Goal: Use online tool/utility: Use online tool/utility

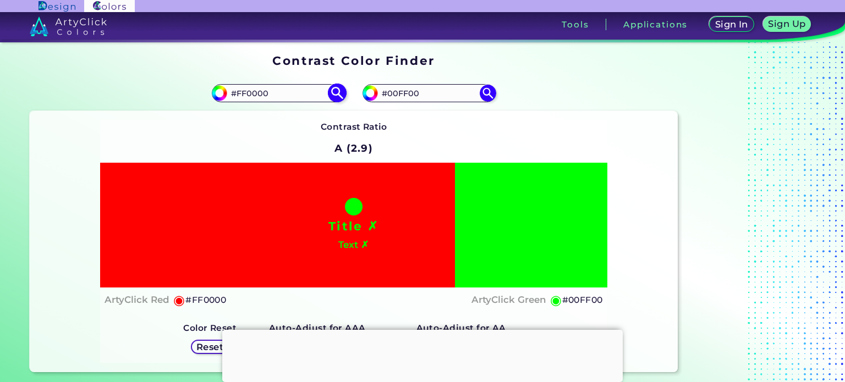
click at [289, 94] on input "#FF0000" at bounding box center [278, 93] width 102 height 15
type input "#ff8d82"
type input "#FF8D82"
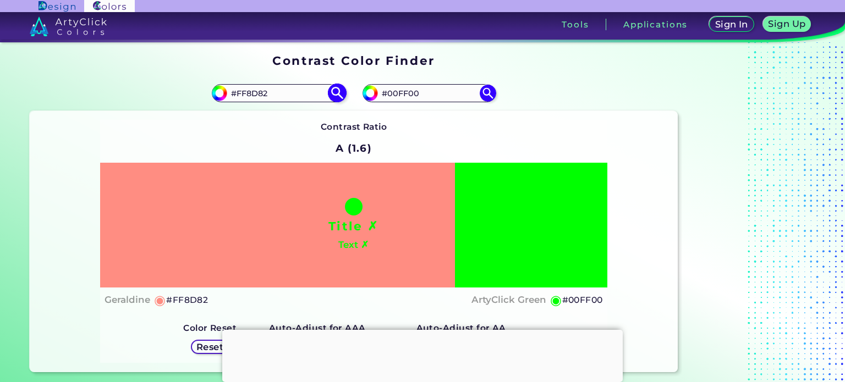
click at [337, 94] on img at bounding box center [336, 93] width 19 height 19
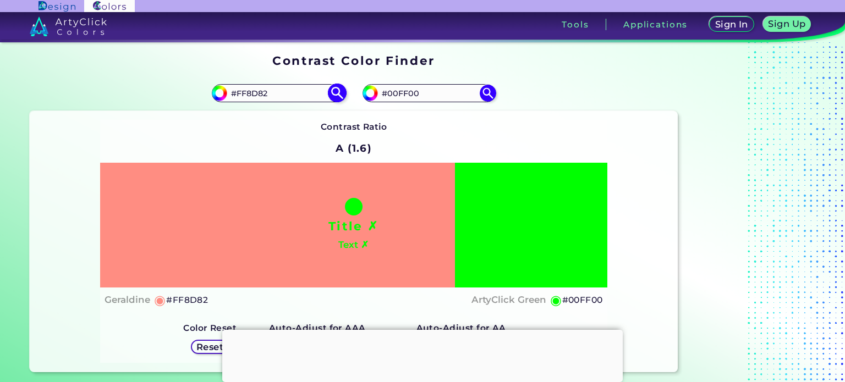
click at [282, 95] on input "#FF8D82" at bounding box center [278, 93] width 102 height 15
click at [231, 116] on div "Contrast Ratio A (1.6) Title ✗ Text ✗ Geraldine ◉ #FF8D82 ArtyClick Green ◉ #00…" at bounding box center [354, 241] width 648 height 261
click at [337, 95] on img at bounding box center [336, 93] width 19 height 19
click at [287, 96] on input "#FF8D82" at bounding box center [278, 93] width 102 height 15
click at [333, 95] on img at bounding box center [336, 93] width 19 height 19
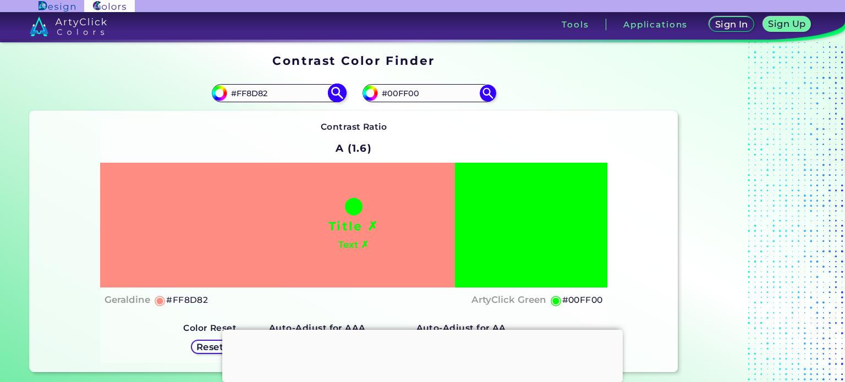
click at [339, 95] on img at bounding box center [336, 93] width 19 height 19
drag, startPoint x: 442, startPoint y: 96, endPoint x: 359, endPoint y: 99, distance: 83.1
click at [359, 99] on div "#00ff00 #00FF00" at bounding box center [516, 93] width 324 height 35
paste input "FF8D82"
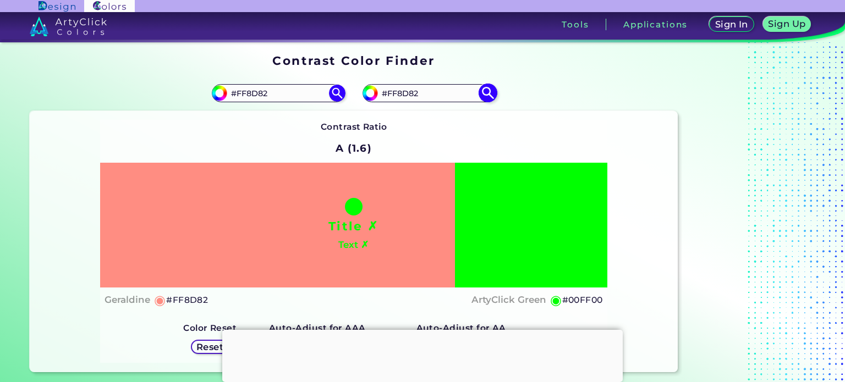
type input "#FF8D82"
click at [486, 95] on img at bounding box center [487, 93] width 19 height 19
type input "#ff8d82"
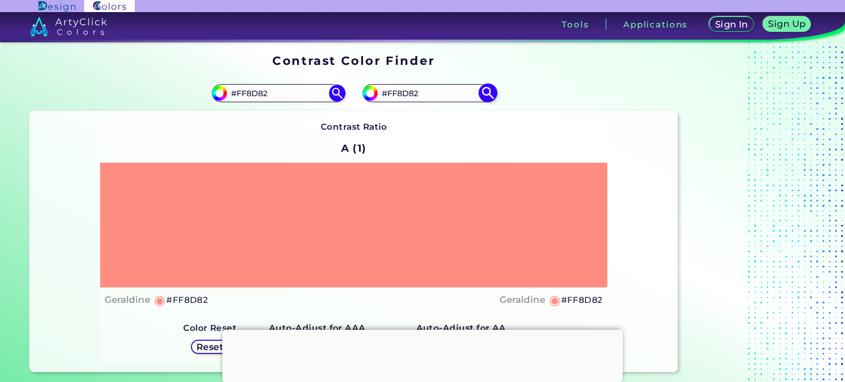
click at [486, 95] on img at bounding box center [487, 93] width 19 height 19
click at [288, 95] on input "#FF8D82" at bounding box center [278, 93] width 102 height 15
click at [493, 98] on img at bounding box center [487, 93] width 19 height 19
click at [491, 97] on img at bounding box center [487, 93] width 19 height 19
click at [435, 95] on input "#FF8D82" at bounding box center [429, 93] width 102 height 15
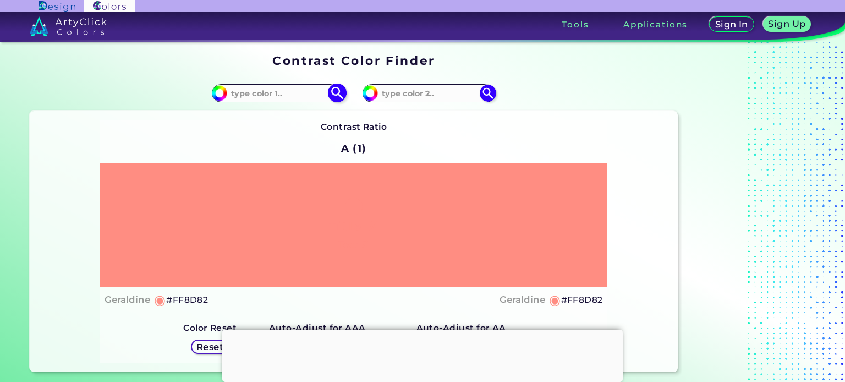
click at [264, 98] on input at bounding box center [278, 93] width 102 height 15
paste input "#FF8D82"
type input "#FF8D82"
click at [334, 95] on img at bounding box center [336, 93] width 19 height 19
click at [340, 94] on img at bounding box center [336, 93] width 19 height 19
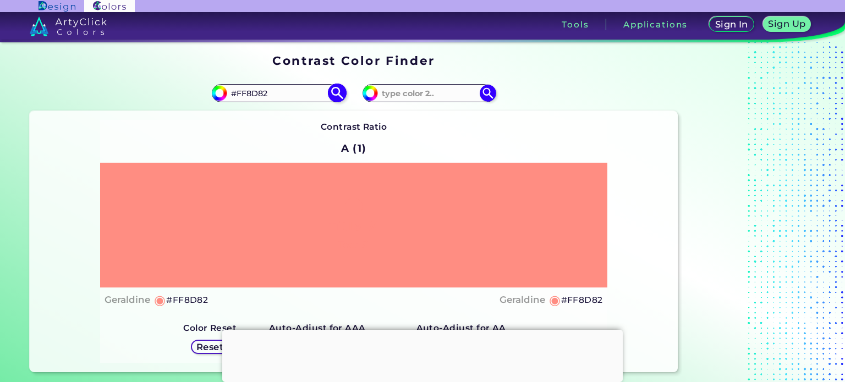
click at [340, 94] on img at bounding box center [336, 93] width 19 height 19
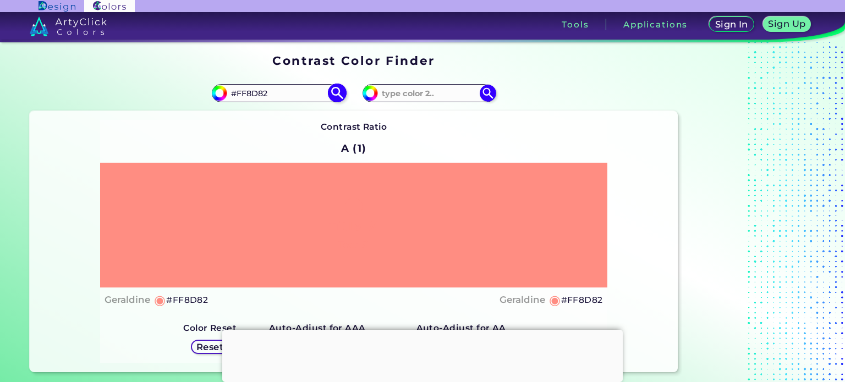
click at [340, 94] on img at bounding box center [336, 93] width 19 height 19
click at [336, 94] on img at bounding box center [336, 93] width 19 height 19
click at [396, 92] on input at bounding box center [429, 93] width 102 height 15
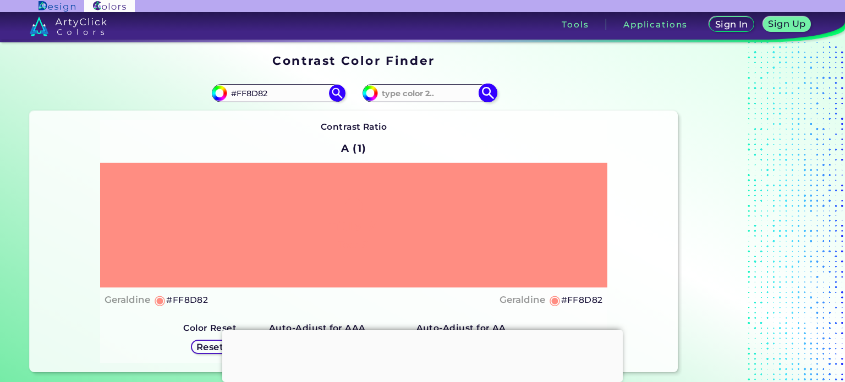
paste input "#FF8D82"
type input "#FF8D82"
click at [332, 96] on img at bounding box center [336, 93] width 19 height 19
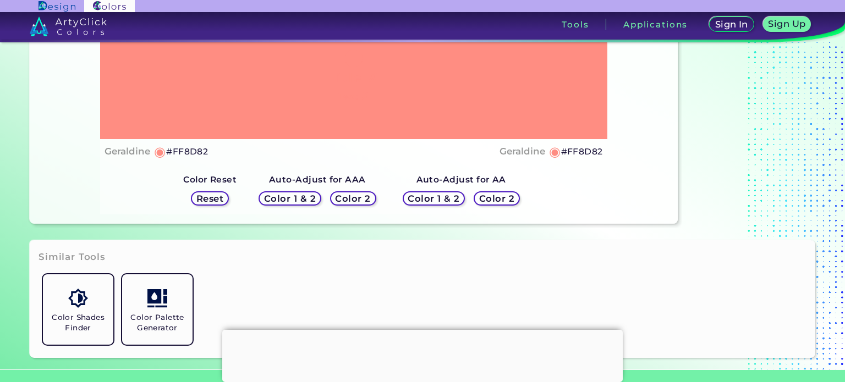
scroll to position [165, 0]
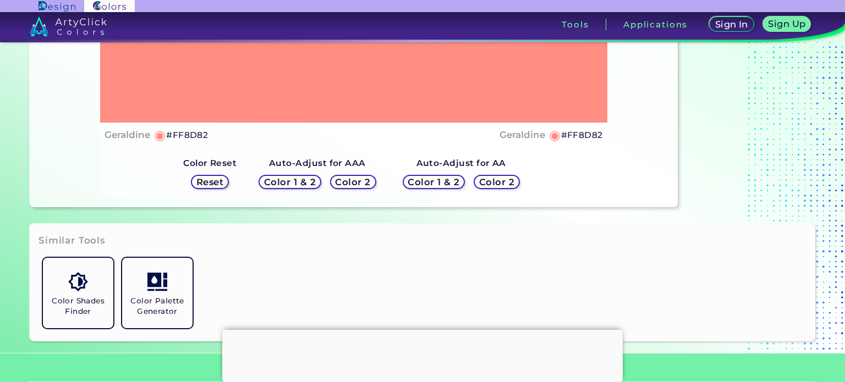
click at [205, 178] on h5 "Reset" at bounding box center [209, 182] width 25 height 8
click at [207, 181] on h5 "Reset" at bounding box center [210, 182] width 28 height 9
click at [207, 181] on h5 "Reset" at bounding box center [209, 182] width 27 height 9
click at [207, 181] on h5 "Reset" at bounding box center [209, 182] width 25 height 8
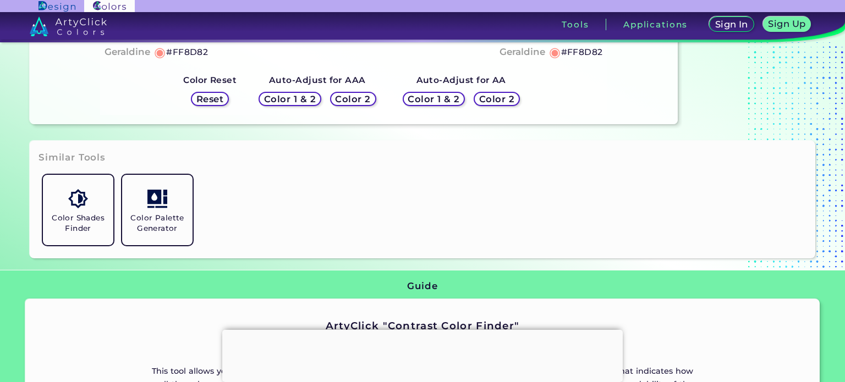
scroll to position [275, 0]
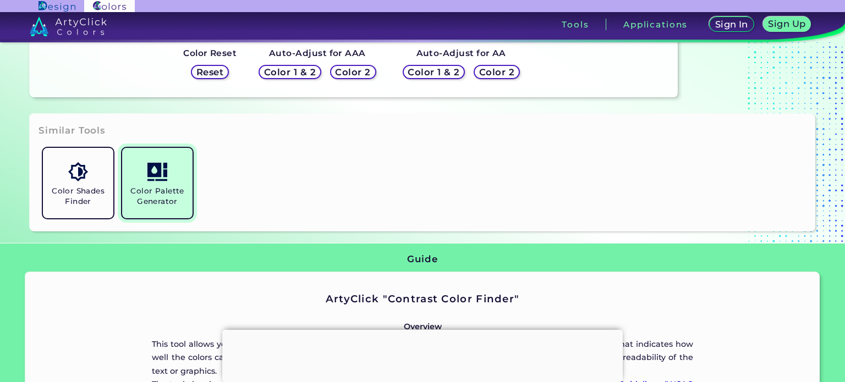
click at [166, 197] on h5 "Color Palette Generator" at bounding box center [158, 196] width 62 height 21
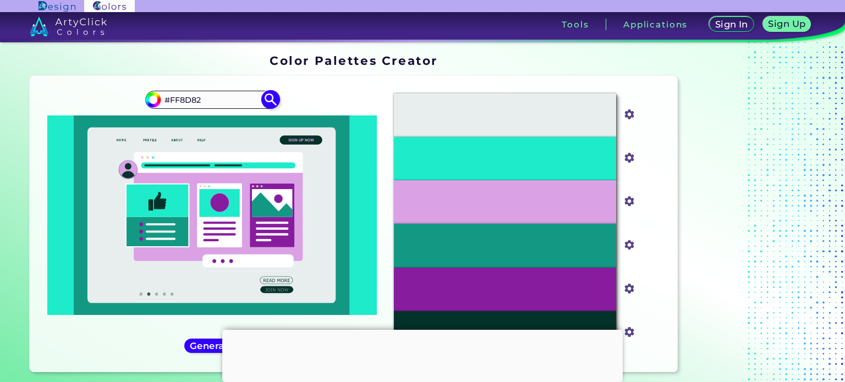
type input "#FF8D82"
click at [273, 102] on img at bounding box center [270, 99] width 19 height 19
type input "#ff8d82"
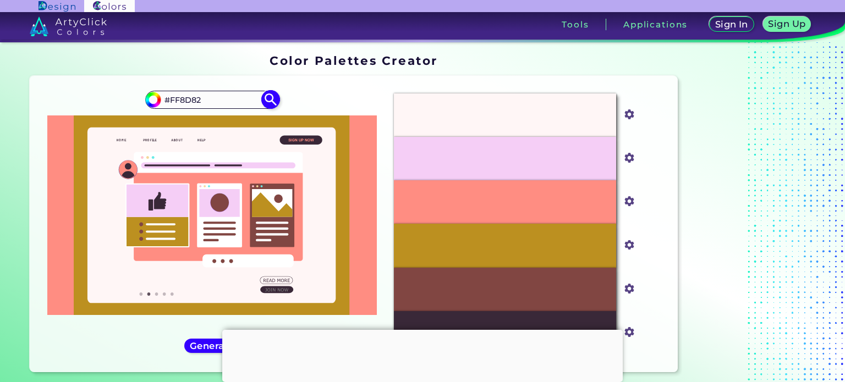
click at [216, 95] on input "#FF8D82" at bounding box center [212, 99] width 102 height 15
type input "#CBE7EE"
click at [270, 97] on img at bounding box center [270, 99] width 19 height 19
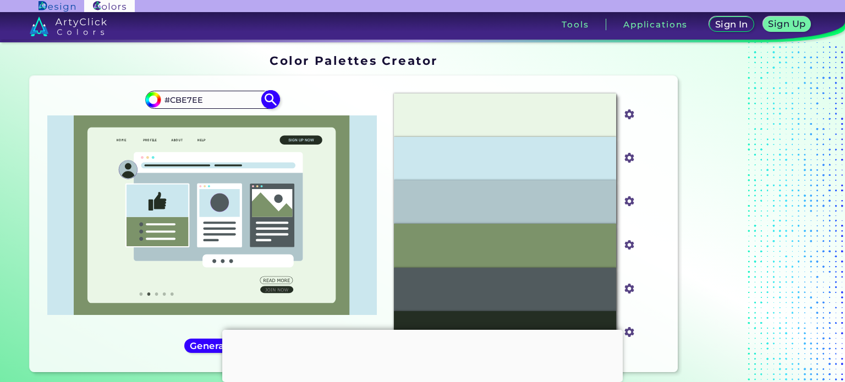
click at [268, 95] on img at bounding box center [270, 99] width 19 height 19
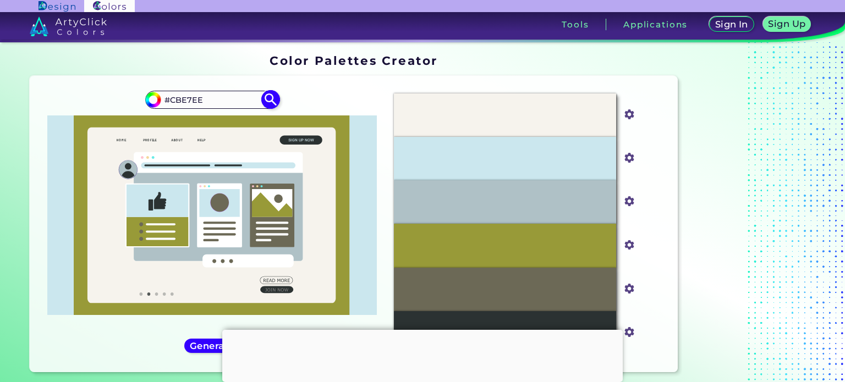
click at [267, 95] on img at bounding box center [270, 99] width 19 height 19
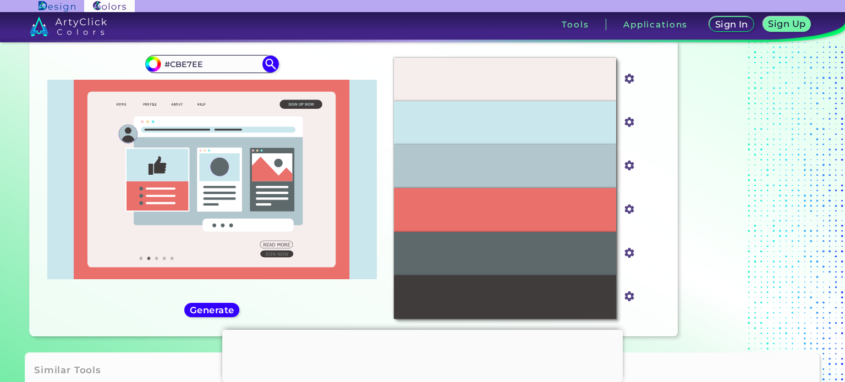
scroll to position [55, 0]
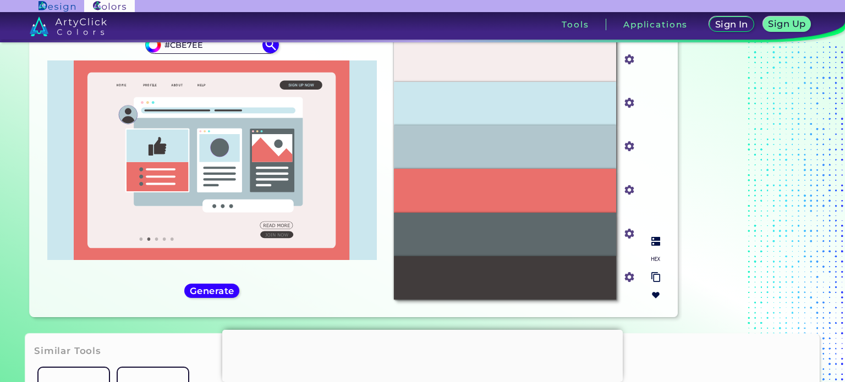
click at [655, 261] on img at bounding box center [655, 259] width 9 height 9
drag, startPoint x: 484, startPoint y: 191, endPoint x: 544, endPoint y: 191, distance: 59.4
click at [544, 191] on div "#EA706C" at bounding box center [505, 190] width 222 height 43
copy p "#EA706C"
click at [463, 149] on div "#B1C6CD" at bounding box center [505, 146] width 222 height 43
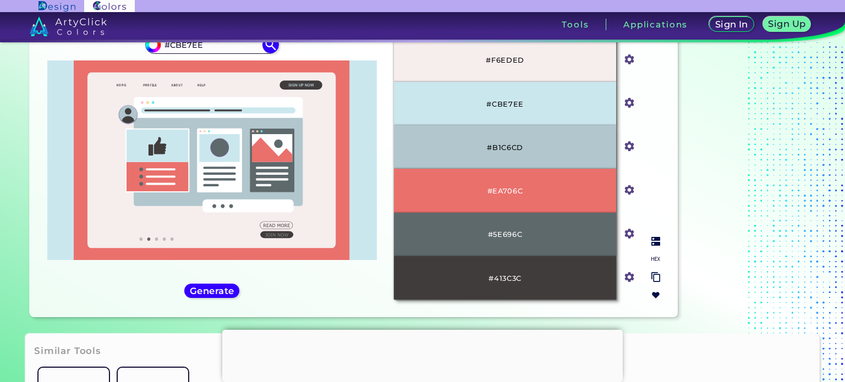
scroll to position [0, 0]
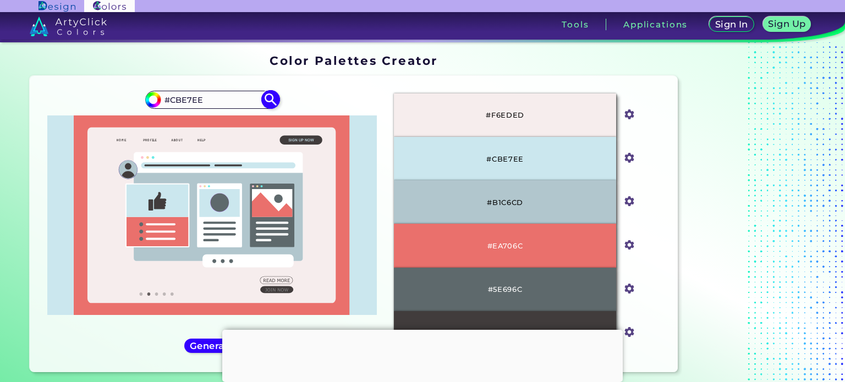
click at [266, 94] on img at bounding box center [270, 99] width 19 height 19
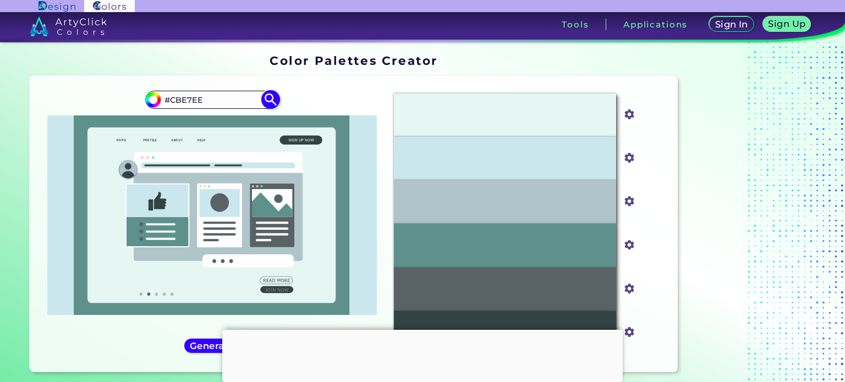
click at [269, 99] on img at bounding box center [270, 99] width 19 height 19
type input "#cbe7ee"
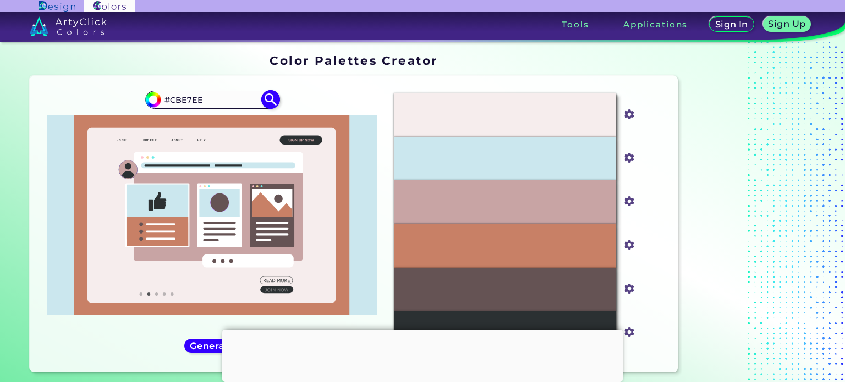
click at [219, 98] on input "#CBE7EE" at bounding box center [212, 99] width 102 height 15
type input "#2F2F2F"
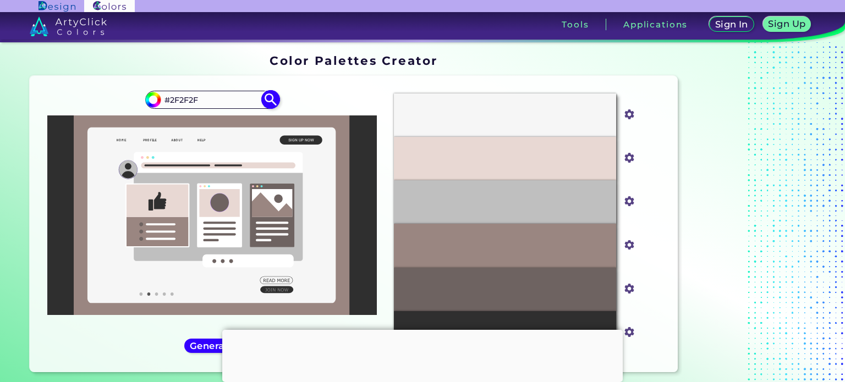
click at [272, 99] on img at bounding box center [270, 99] width 19 height 19
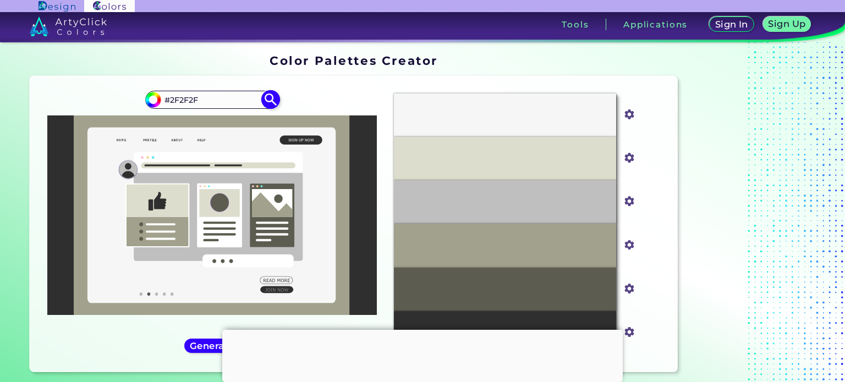
click at [272, 97] on img at bounding box center [270, 99] width 19 height 19
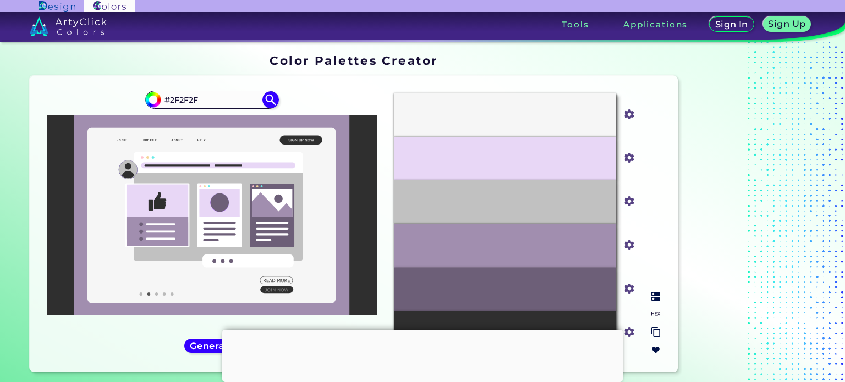
scroll to position [55, 0]
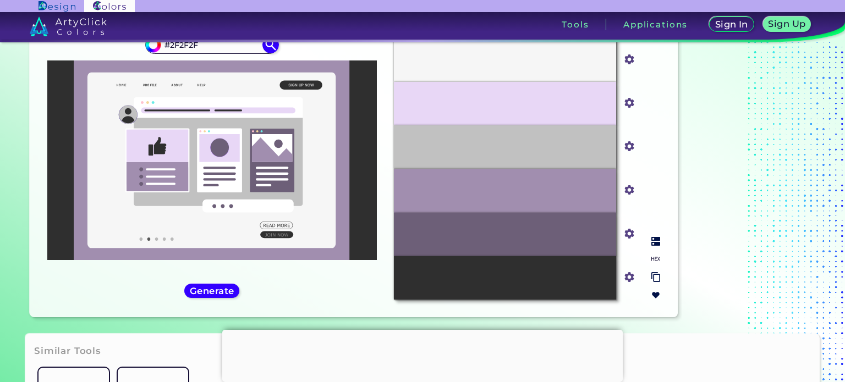
click at [658, 260] on img at bounding box center [655, 259] width 9 height 9
drag, startPoint x: 487, startPoint y: 103, endPoint x: 528, endPoint y: 102, distance: 41.3
click at [528, 102] on div "#E8D7F6" at bounding box center [505, 103] width 222 height 43
copy p "#E8D7F6"
click at [525, 109] on div "#E8D7F6" at bounding box center [505, 103] width 222 height 43
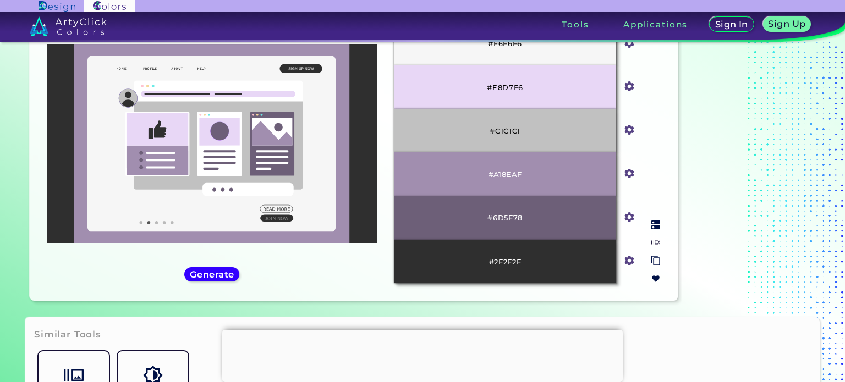
scroll to position [17, 0]
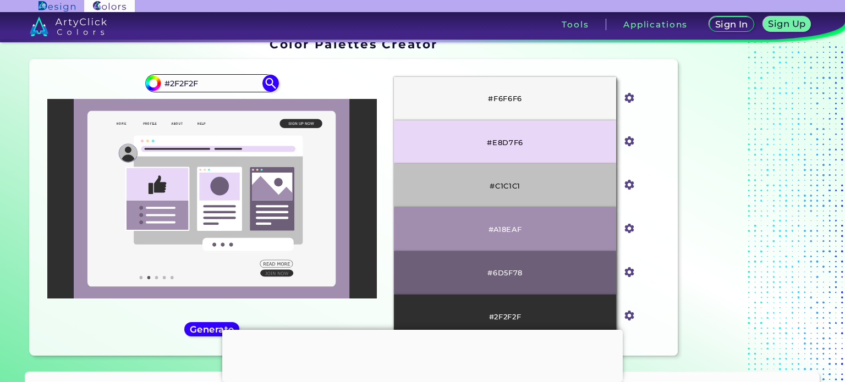
click at [418, 330] on div at bounding box center [422, 330] width 400 height 0
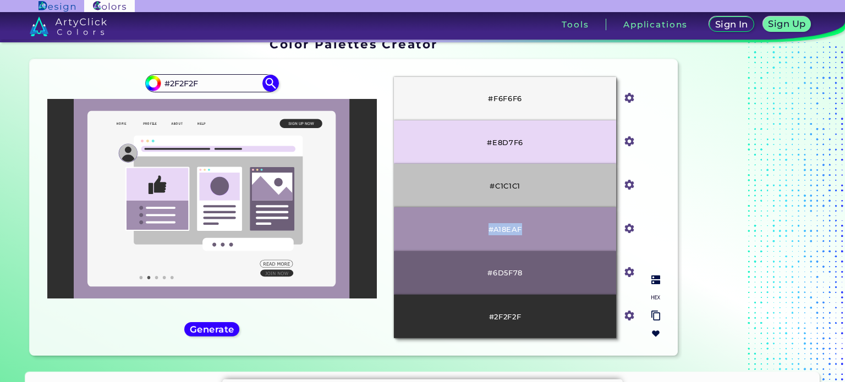
drag, startPoint x: 489, startPoint y: 227, endPoint x: 534, endPoint y: 228, distance: 45.1
click at [533, 228] on div "#A18EAF" at bounding box center [505, 228] width 222 height 43
copy p "#A18EAF"
click at [471, 102] on div "#F6F6F6" at bounding box center [505, 98] width 222 height 43
drag, startPoint x: 486, startPoint y: 97, endPoint x: 524, endPoint y: 100, distance: 38.1
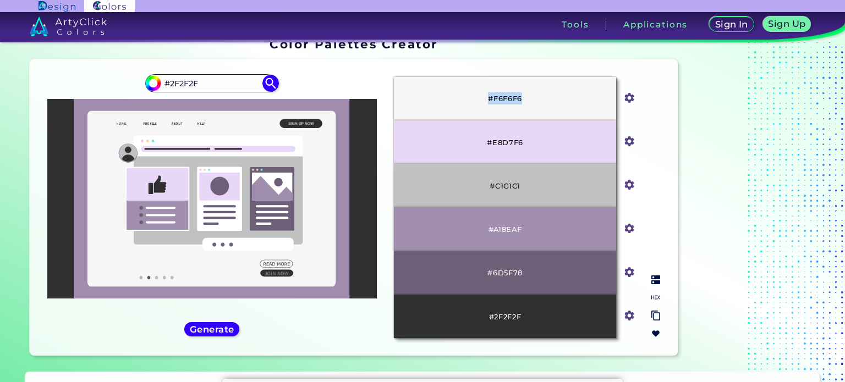
click at [524, 100] on div "#F6F6F6" at bounding box center [505, 98] width 222 height 43
copy p "#F6F6F6"
click at [268, 85] on img at bounding box center [270, 83] width 19 height 19
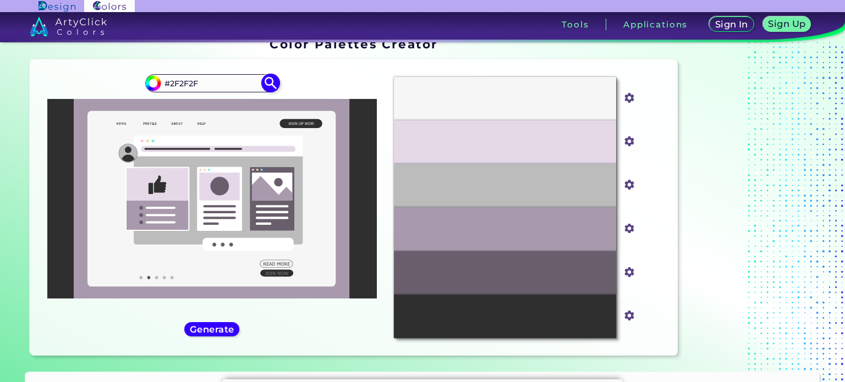
click at [268, 85] on img at bounding box center [270, 83] width 19 height 19
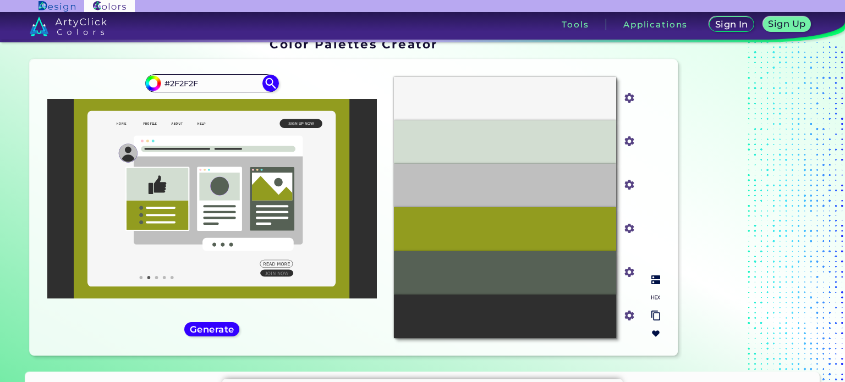
click at [652, 297] on img at bounding box center [655, 297] width 9 height 9
drag, startPoint x: 480, startPoint y: 143, endPoint x: 528, endPoint y: 146, distance: 47.9
click at [528, 146] on div "#D2DDD1" at bounding box center [505, 141] width 222 height 43
copy p "#D2DDD1"
click at [524, 141] on div "#D2DDD1" at bounding box center [505, 141] width 222 height 43
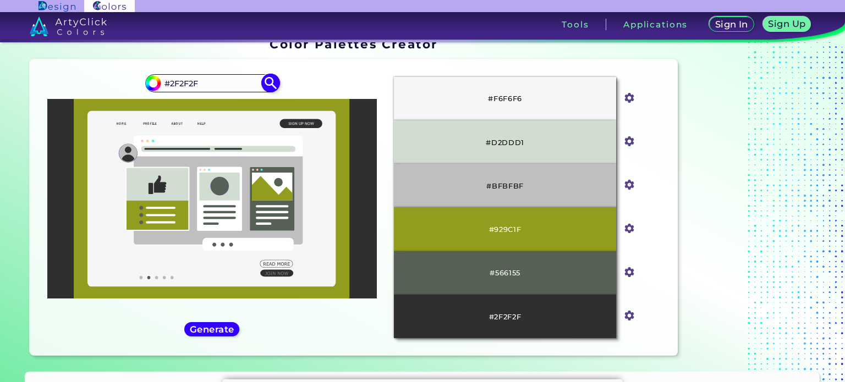
click at [269, 79] on img at bounding box center [270, 83] width 19 height 19
type input "#2f2f2f"
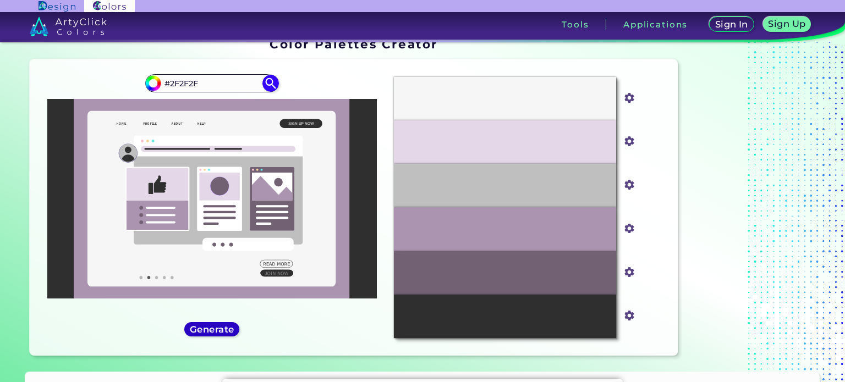
click at [196, 327] on h5 "Generate" at bounding box center [212, 330] width 40 height 8
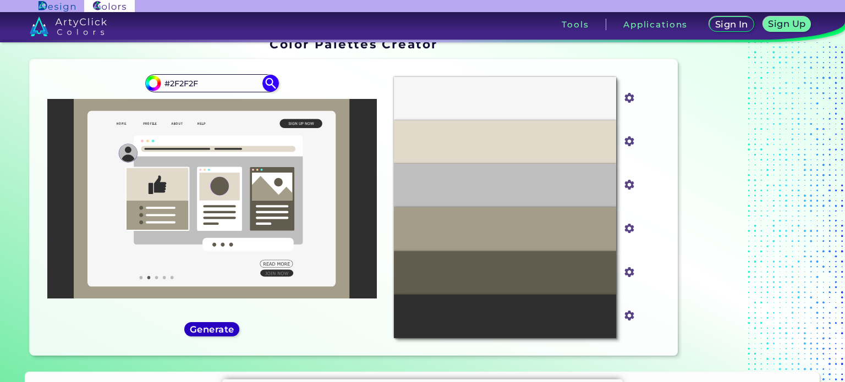
click at [196, 327] on h5 "Generate" at bounding box center [211, 330] width 40 height 8
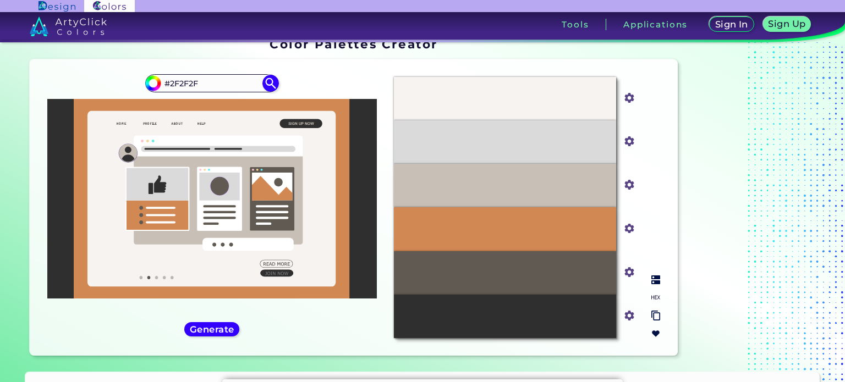
click at [656, 294] on img at bounding box center [655, 297] width 9 height 9
drag, startPoint x: 490, startPoint y: 231, endPoint x: 536, endPoint y: 231, distance: 46.2
click at [536, 231] on div "#D18853" at bounding box center [505, 228] width 222 height 43
copy p "#D18853"
click at [530, 234] on div "#D18853" at bounding box center [505, 228] width 222 height 43
